Goal: Task Accomplishment & Management: Manage account settings

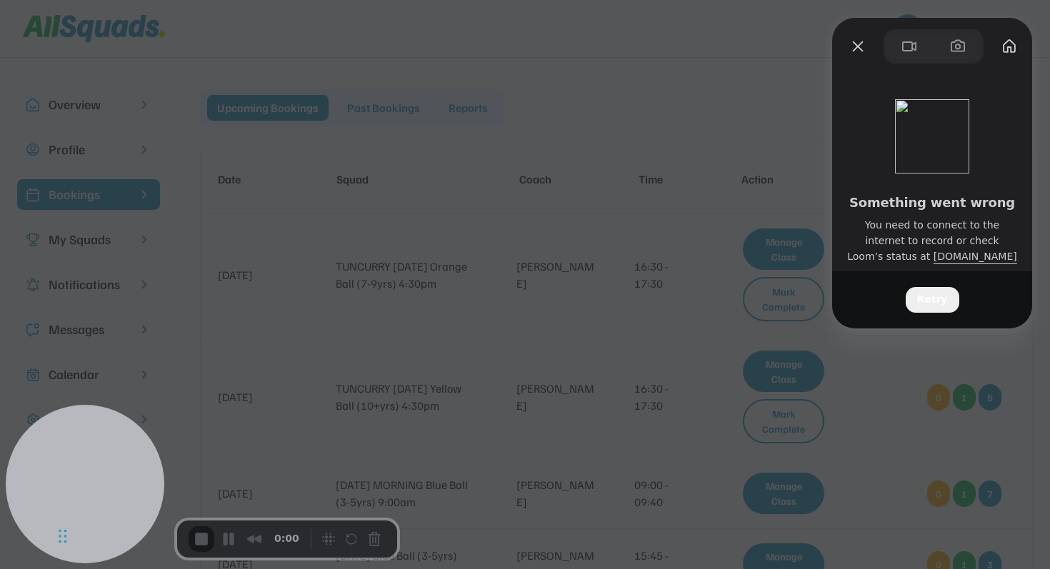
click at [942, 292] on span "Retry" at bounding box center [932, 300] width 31 height 16
click at [937, 301] on span "Retry" at bounding box center [932, 300] width 31 height 16
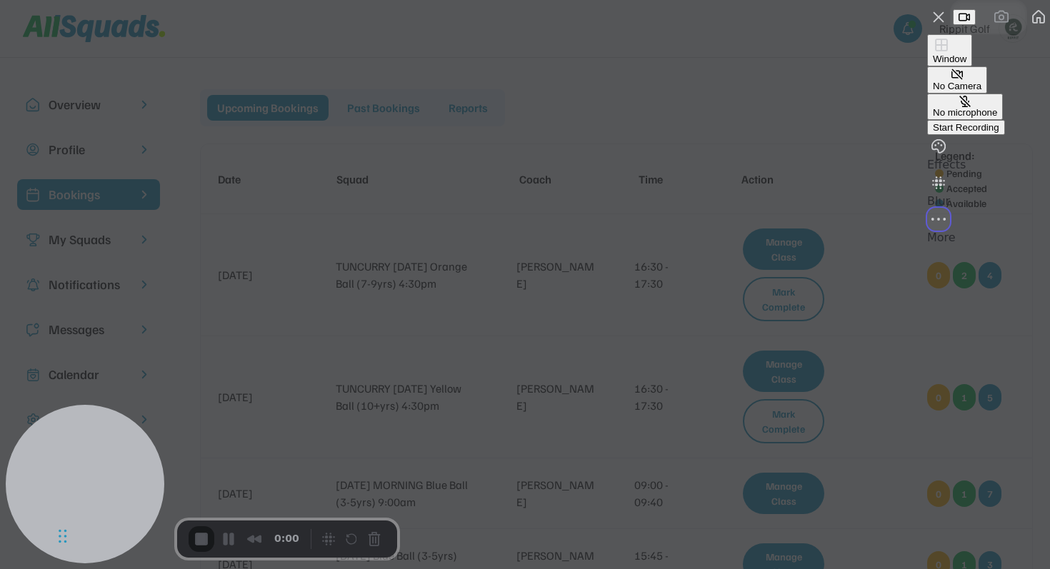
click at [947, 228] on div "More (1 unread)" at bounding box center [938, 228] width 17 height 0
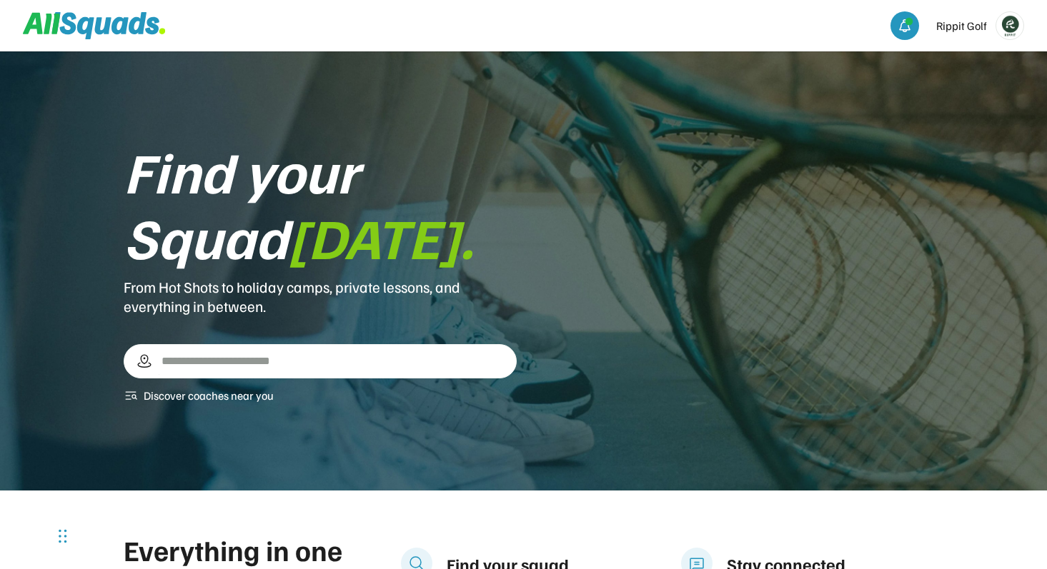
click at [1020, 20] on img at bounding box center [1009, 25] width 27 height 27
click at [986, 63] on link "Profile" at bounding box center [990, 60] width 84 height 29
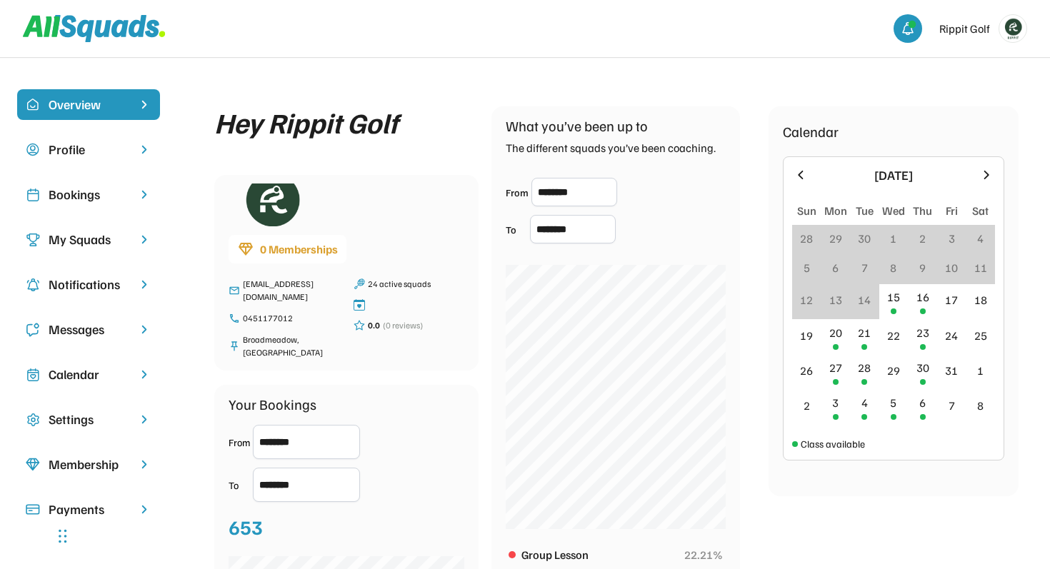
click at [94, 241] on div "My Squads" at bounding box center [89, 239] width 80 height 19
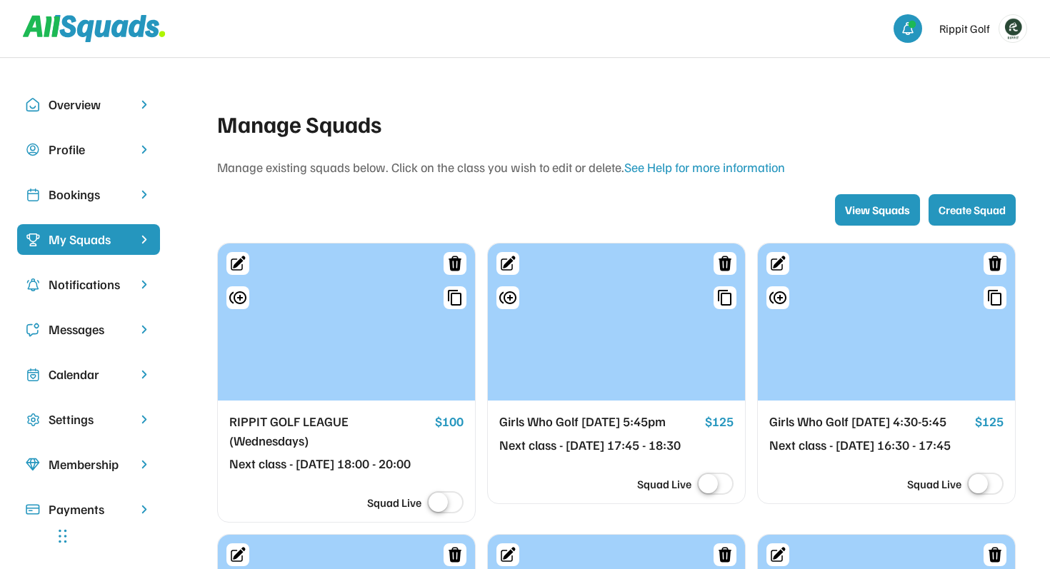
click at [122, 192] on div "Bookings" at bounding box center [89, 194] width 80 height 19
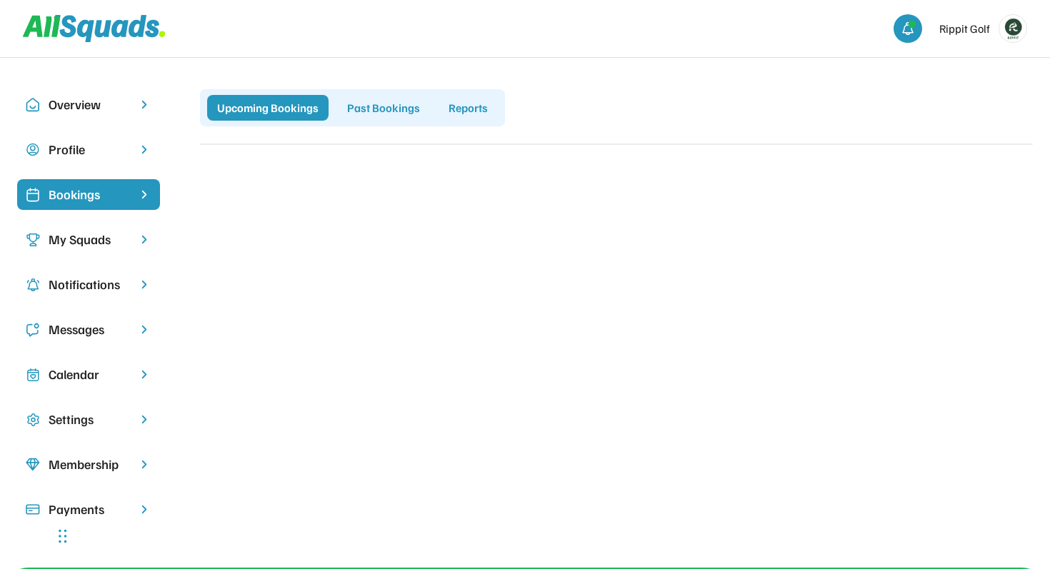
click at [373, 106] on div "Past Bookings" at bounding box center [383, 108] width 93 height 26
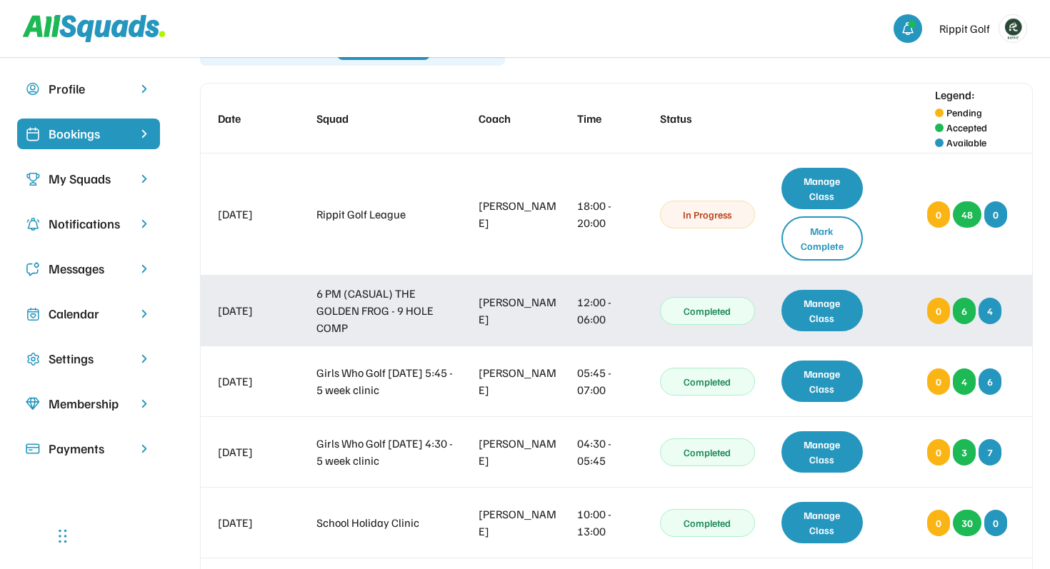
scroll to position [62, 0]
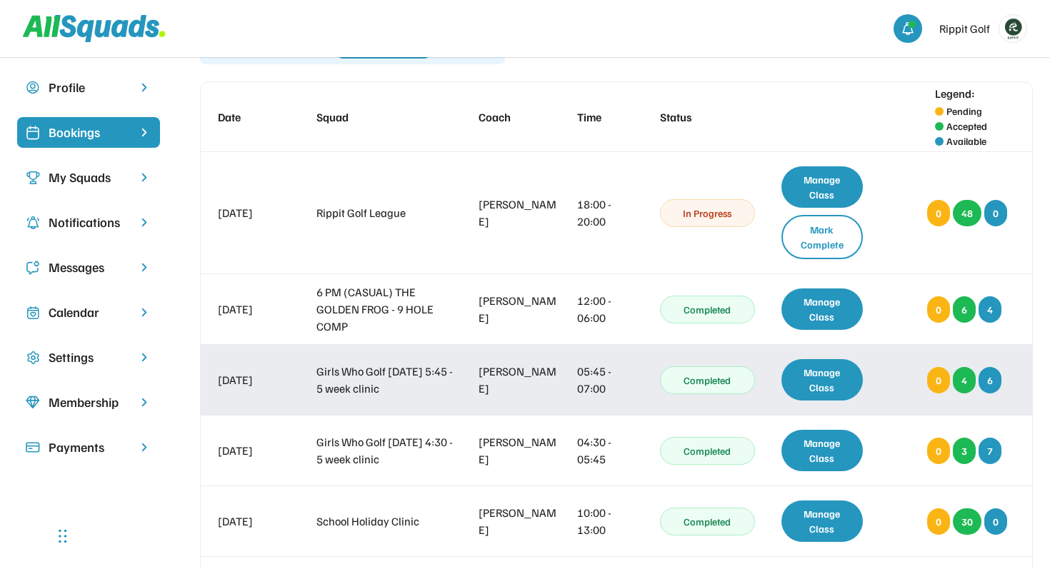
click at [819, 382] on div "Manage Class" at bounding box center [822, 379] width 81 height 41
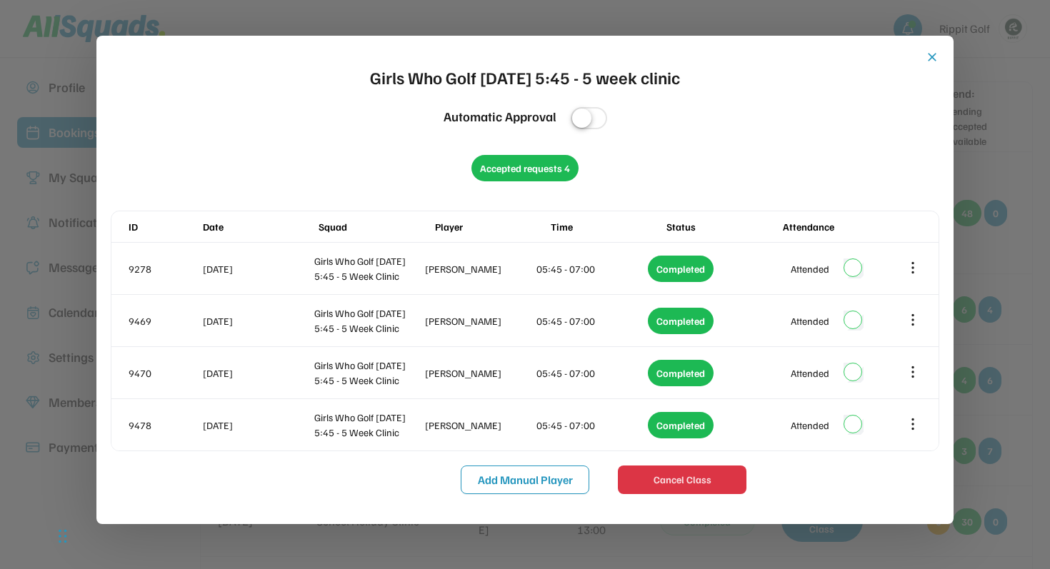
click at [930, 58] on button "close" at bounding box center [932, 57] width 14 height 14
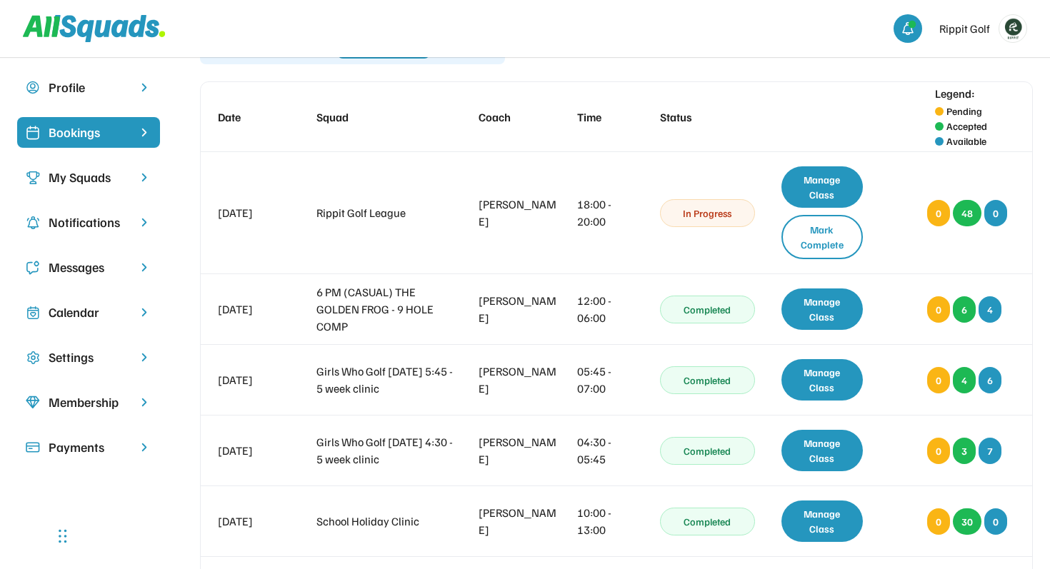
click at [99, 174] on div "My Squads" at bounding box center [89, 177] width 80 height 19
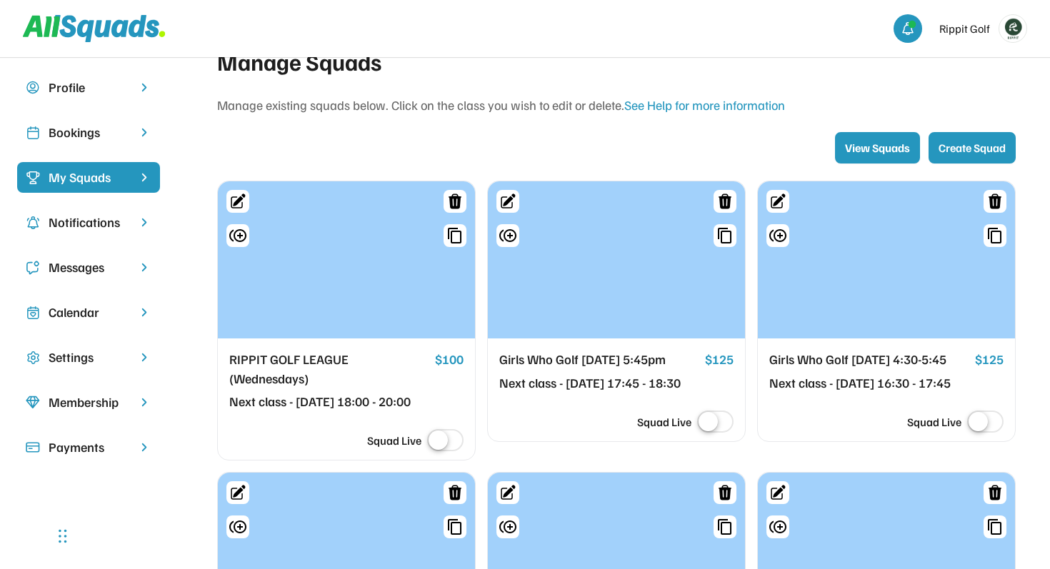
click at [116, 125] on div "Bookings" at bounding box center [89, 132] width 80 height 19
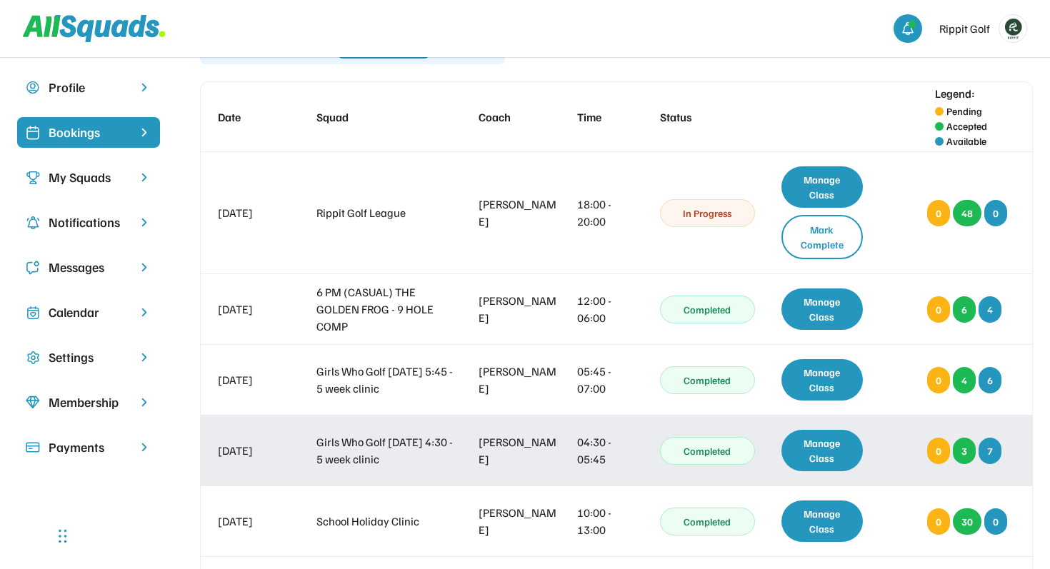
click at [800, 449] on div "Manage Class" at bounding box center [822, 450] width 81 height 41
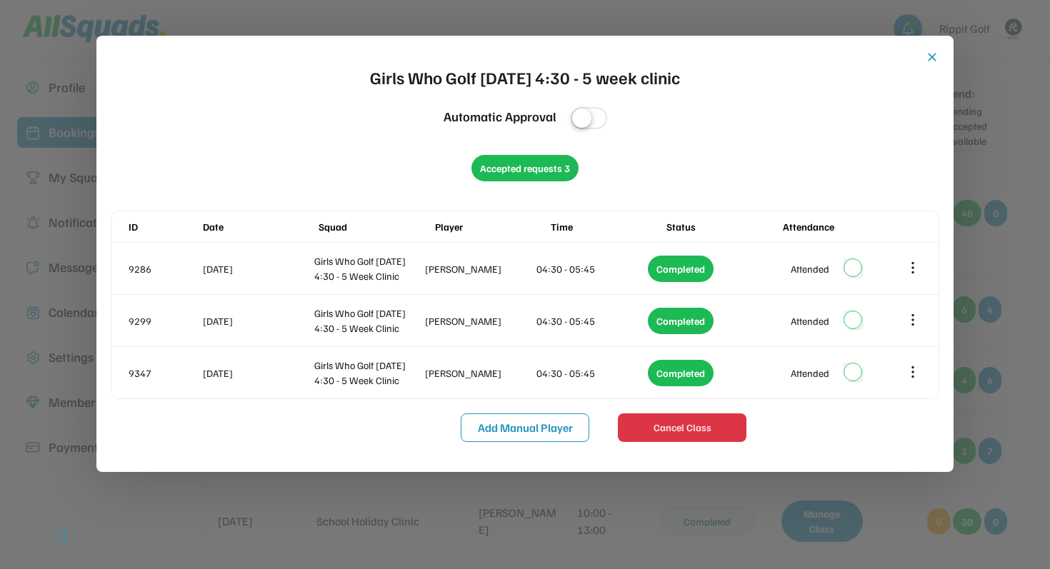
click at [809, 510] on div at bounding box center [525, 284] width 1050 height 569
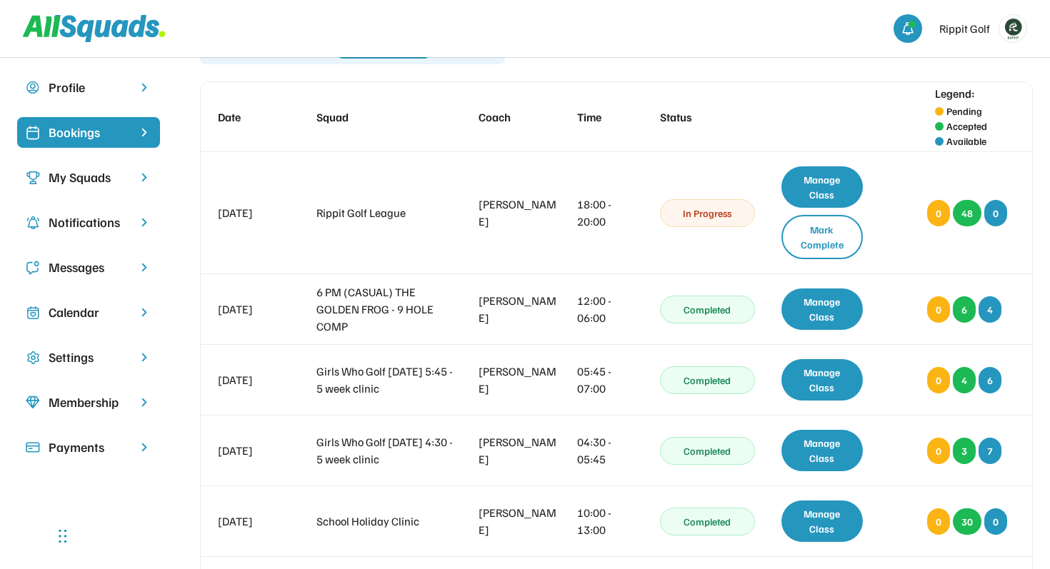
click at [90, 189] on div "My Squads" at bounding box center [88, 177] width 143 height 31
